Goal: Information Seeking & Learning: Learn about a topic

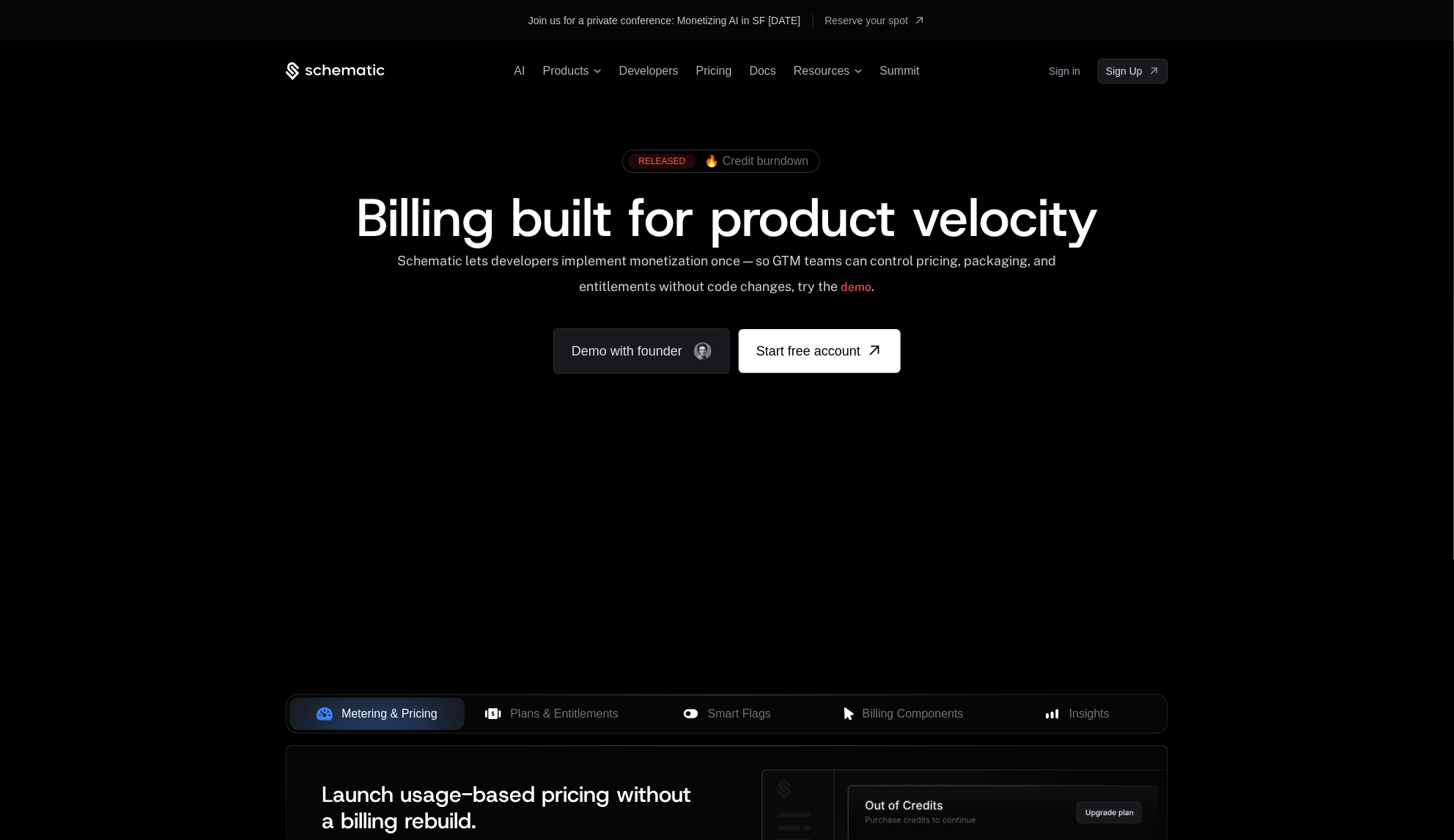
click at [563, 75] on span "Products" at bounding box center [565, 70] width 46 height 13
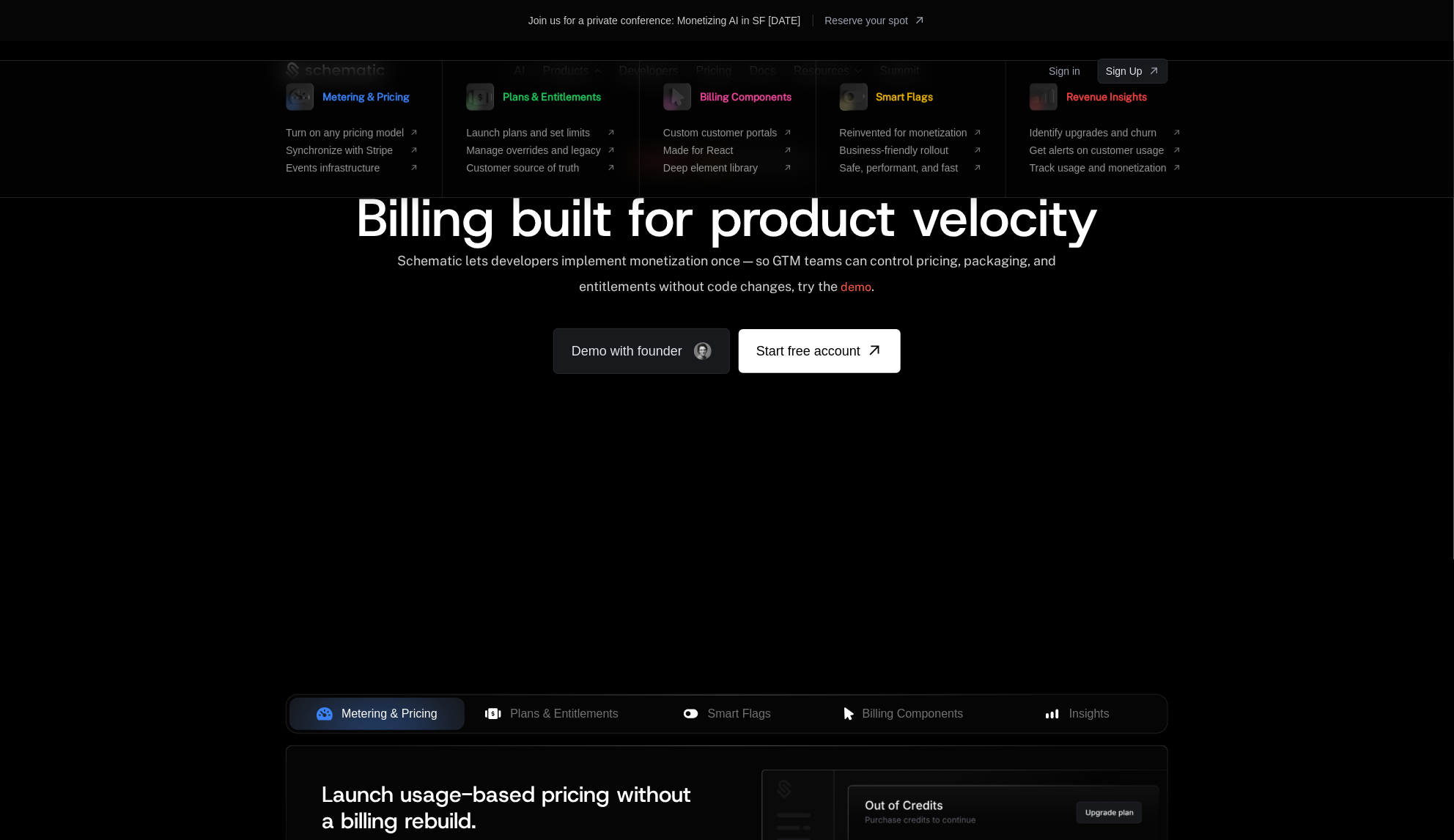
click at [376, 291] on div "Schematic lets developers implement monetization once — so GTM teams can contro…" at bounding box center [727, 279] width 883 height 52
click at [1345, 266] on div "AI Products Metering & Pricing Turn on any pricing model Synchronize with Strip…" at bounding box center [727, 260] width 1454 height 438
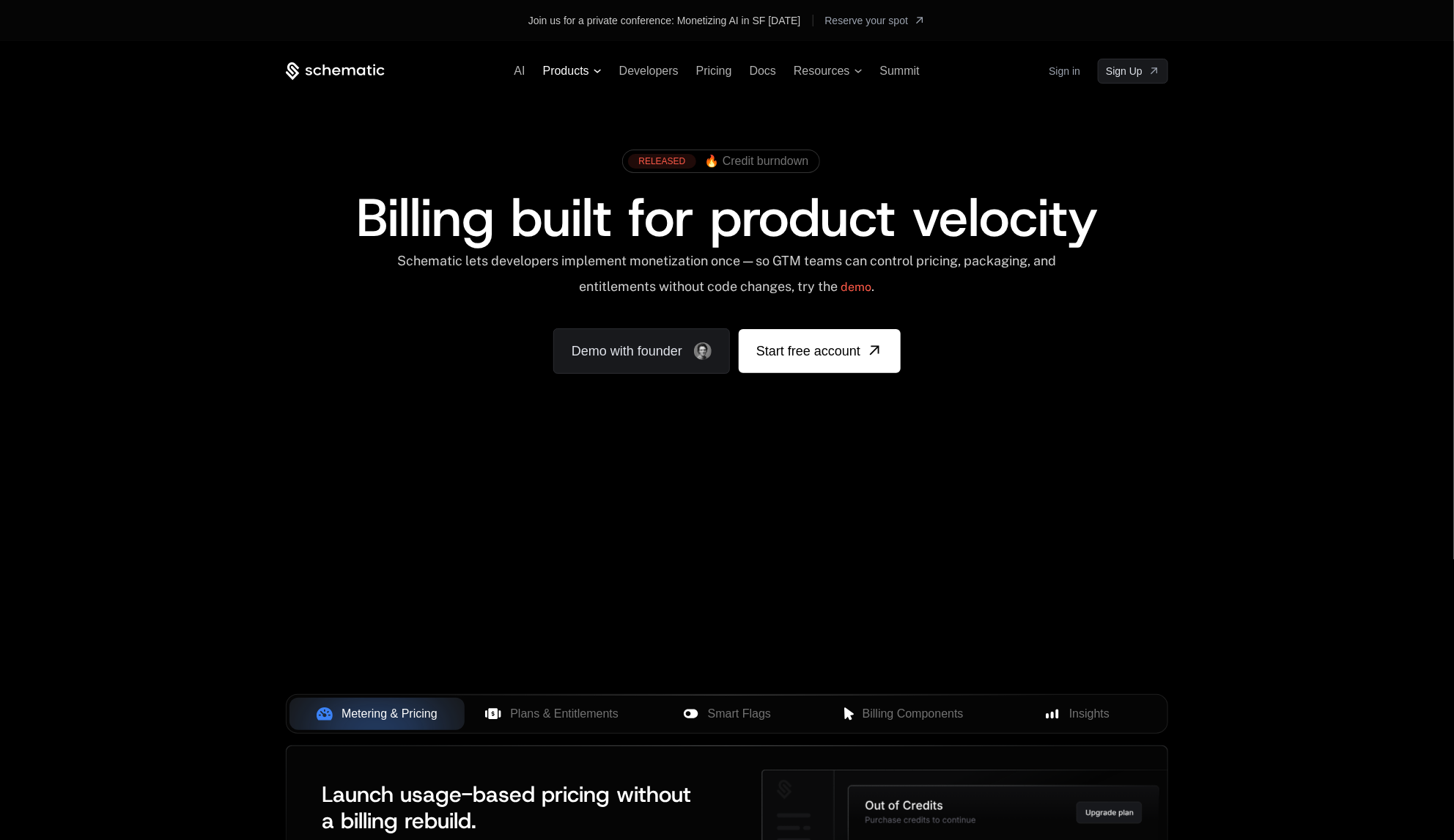
click at [586, 77] on span "Products" at bounding box center [565, 70] width 46 height 13
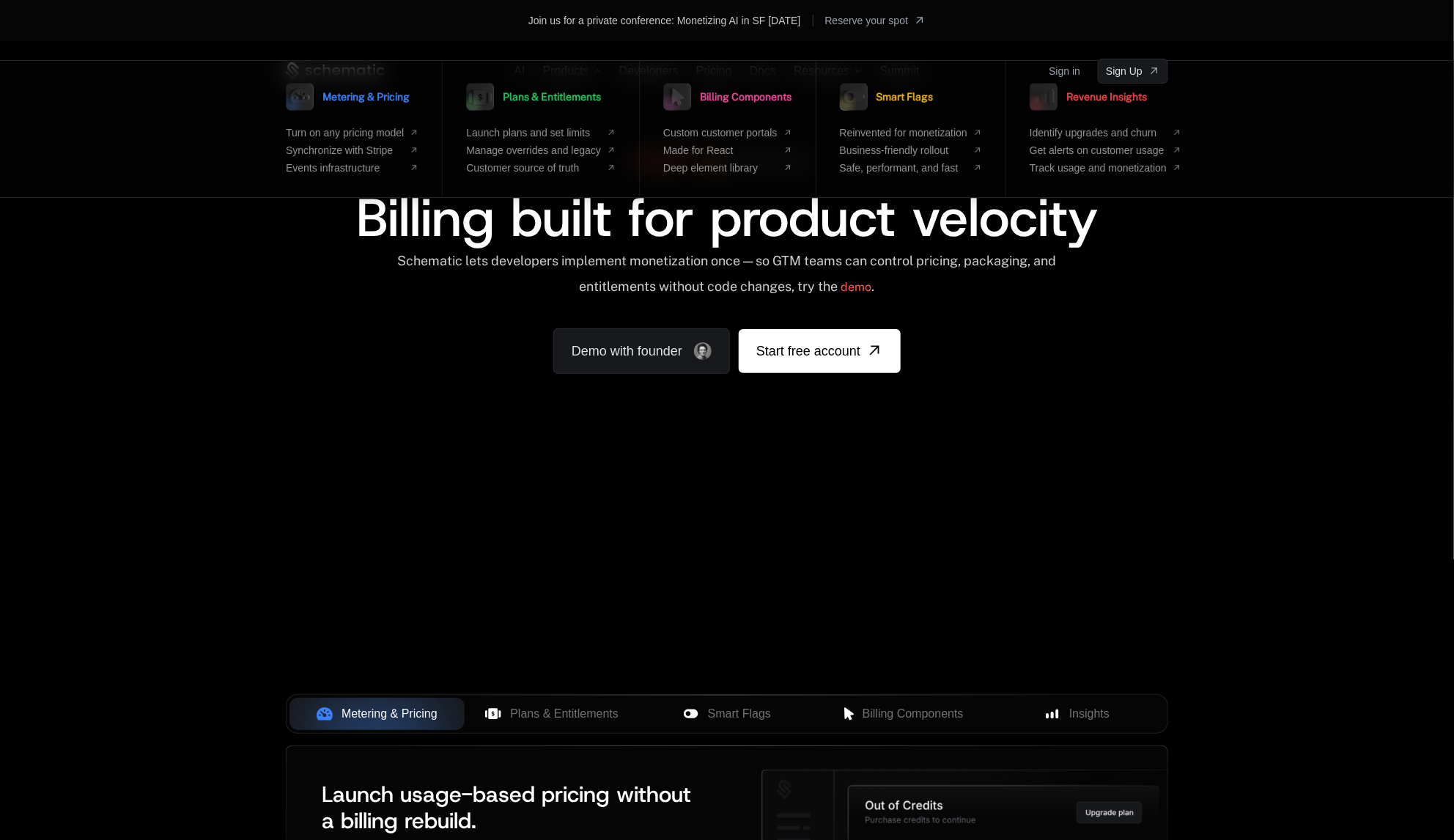
click at [562, 238] on span "Billing built for product velocity" at bounding box center [727, 217] width 742 height 70
click at [299, 238] on div "Billing built for product velocity" at bounding box center [727, 218] width 883 height 53
click at [219, 70] on div "Metering & Pricing Turn on any pricing model Synchronize with Stripe Events inf…" at bounding box center [727, 129] width 1454 height 138
click at [231, 32] on div "Join us for a private conference: Monetizing AI in SF Aug 28, 2025 Reserve your…" at bounding box center [727, 21] width 1454 height 41
